Goal: Browse casually

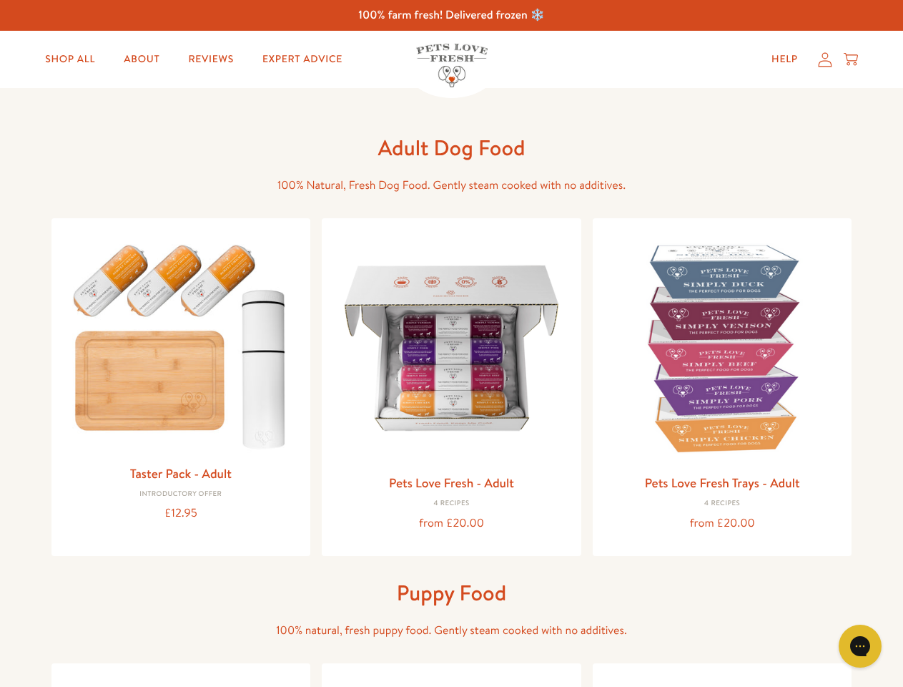
click at [861, 646] on icon "Gorgias live chat" at bounding box center [860, 646] width 14 height 14
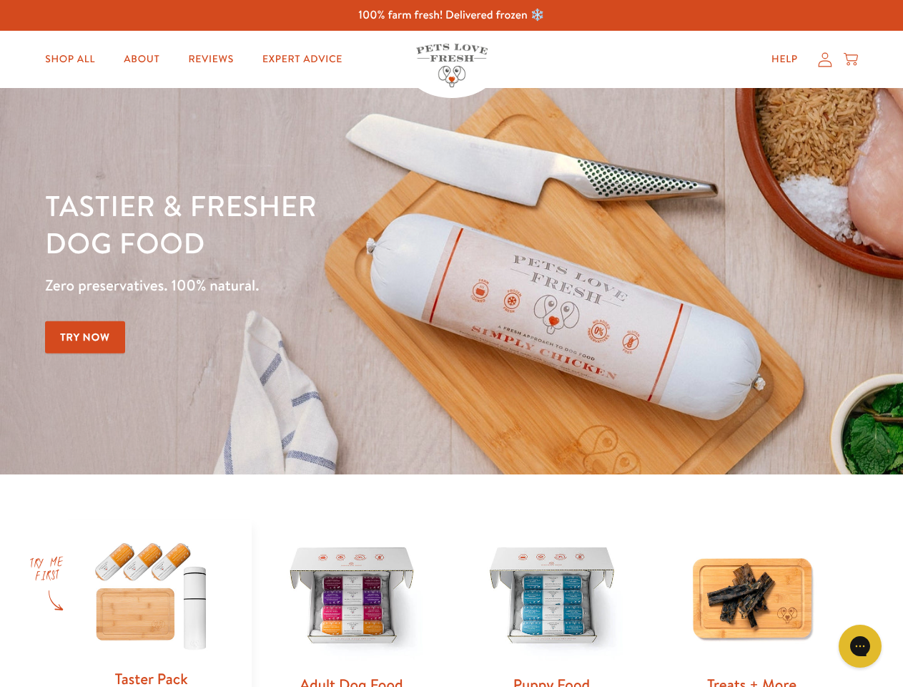
click at [451, 343] on div "Tastier & fresher dog food Zero preservatives. 100% natural. Try Now" at bounding box center [316, 281] width 542 height 189
click at [861, 646] on icon "Gorgias live chat" at bounding box center [860, 646] width 14 height 14
